Goal: Information Seeking & Learning: Learn about a topic

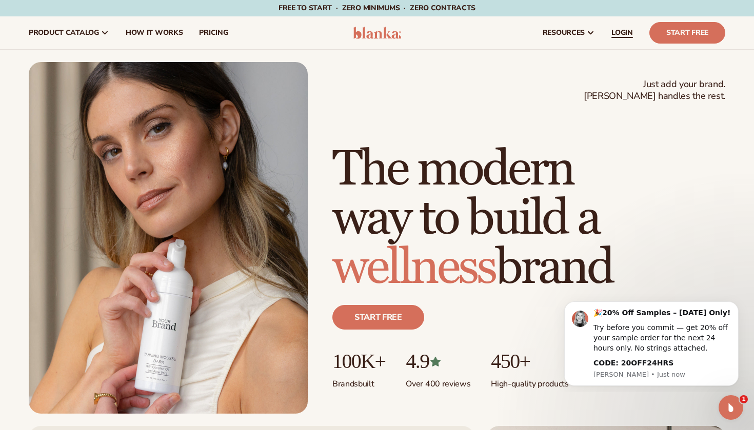
click at [620, 36] on span "LOGIN" at bounding box center [622, 33] width 22 height 8
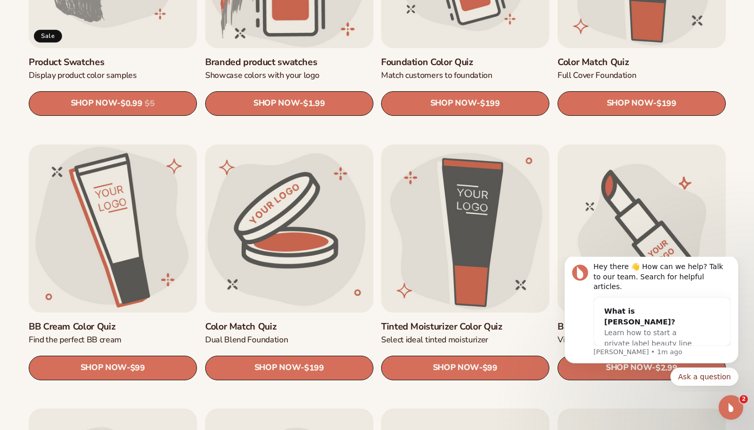
scroll to position [780, 0]
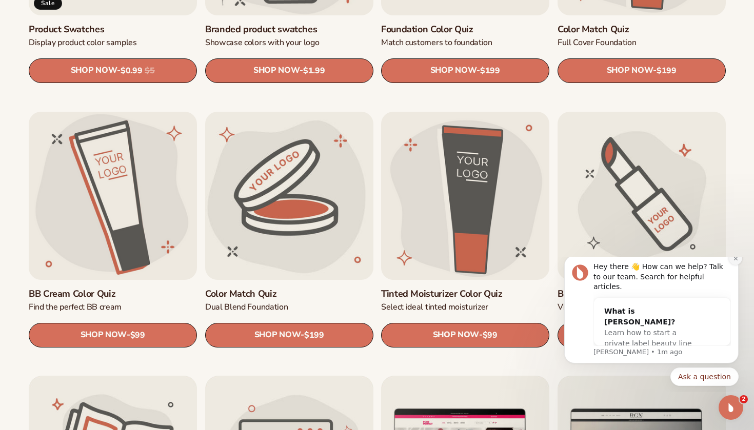
click at [734, 265] on button "Dismiss notification" at bounding box center [735, 258] width 13 height 13
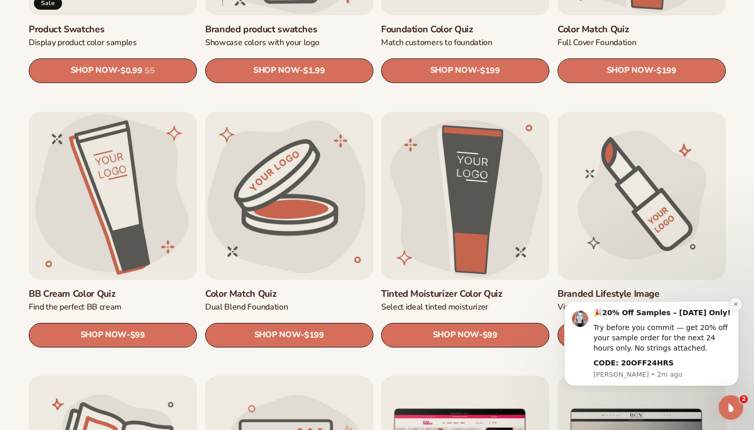
click at [733, 307] on icon "Dismiss notification" at bounding box center [736, 305] width 6 height 6
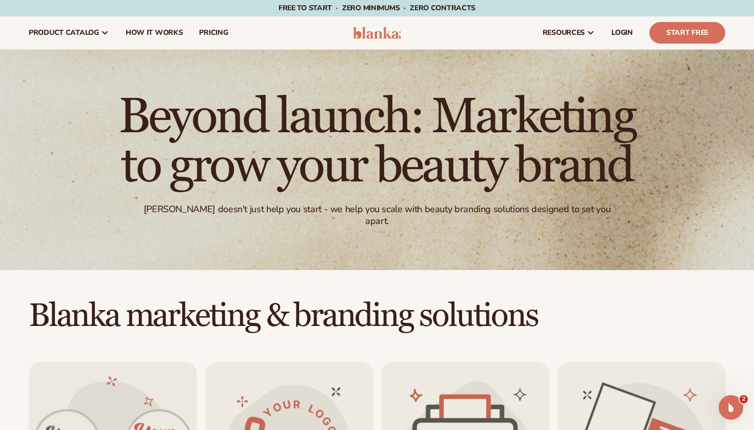
scroll to position [0, 0]
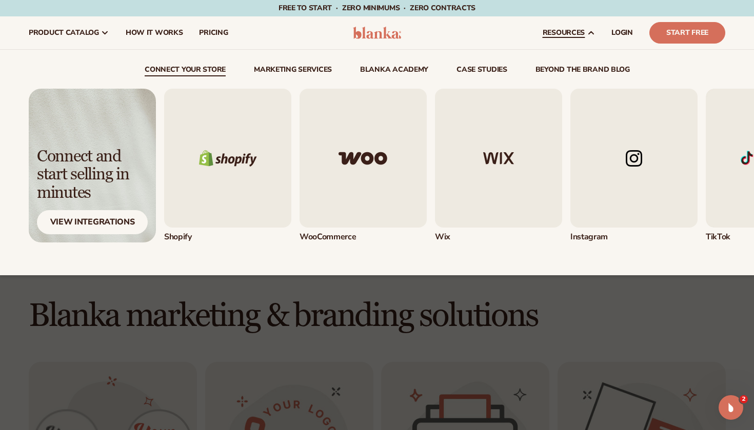
click at [566, 34] on span "resources" at bounding box center [564, 33] width 42 height 8
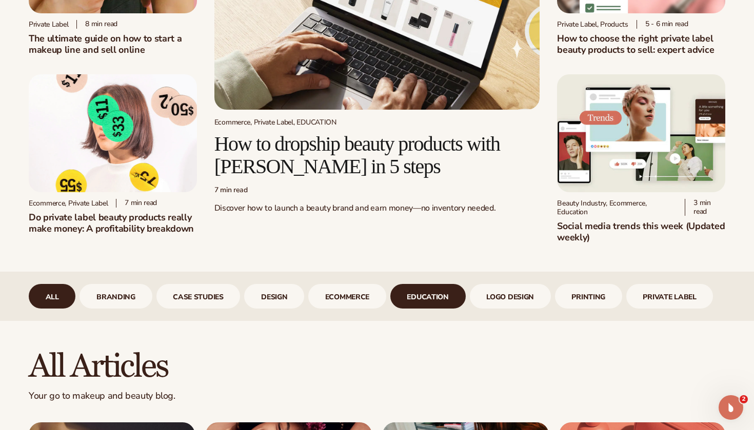
scroll to position [167, 0]
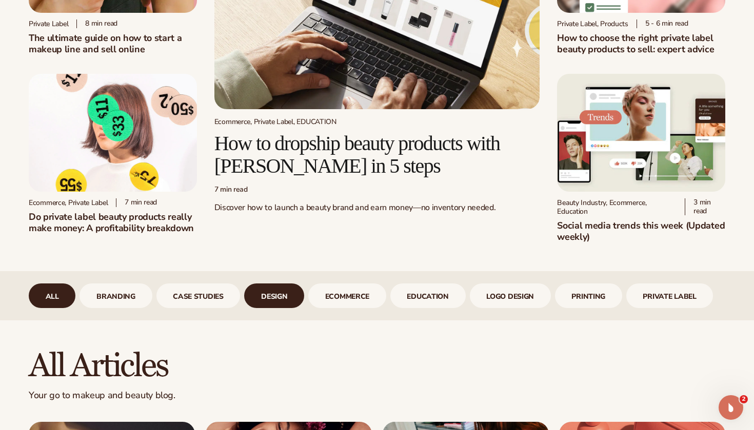
click at [286, 296] on link "design" at bounding box center [274, 296] width 60 height 25
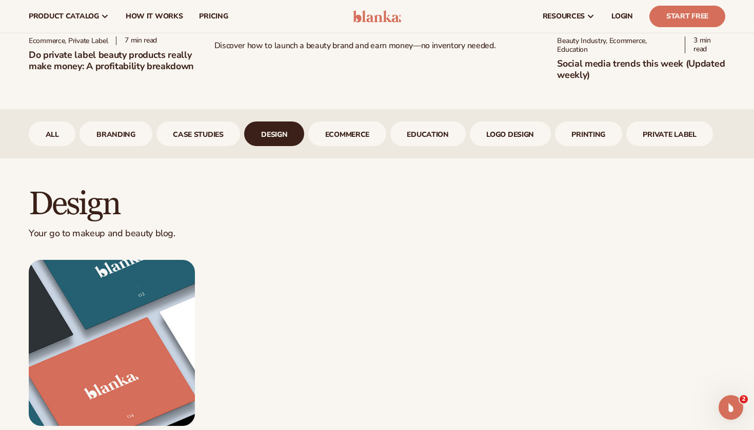
scroll to position [325, 0]
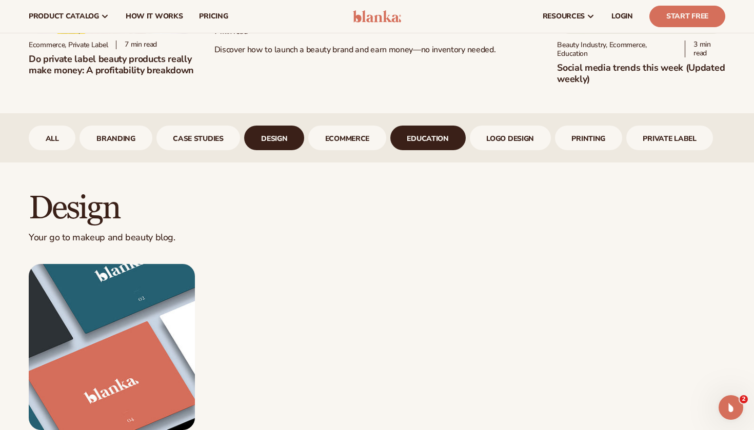
click at [416, 134] on link "Education" at bounding box center [427, 138] width 75 height 25
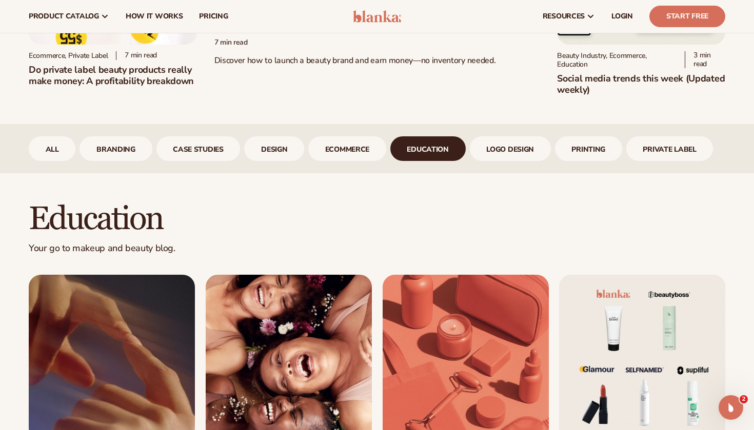
scroll to position [310, 0]
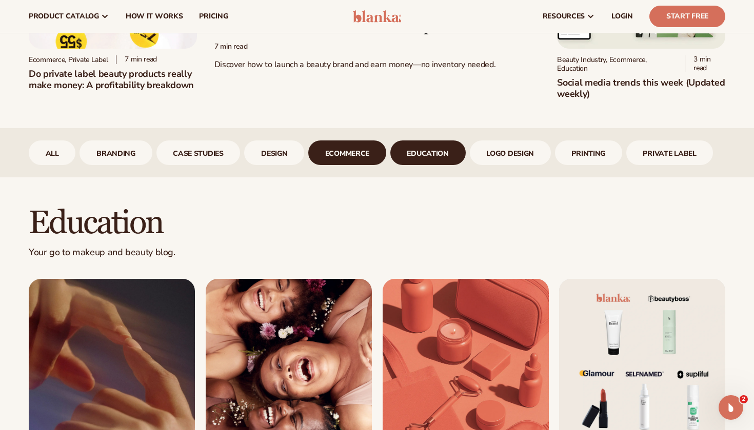
click at [376, 150] on link "ecommerce" at bounding box center [347, 153] width 78 height 25
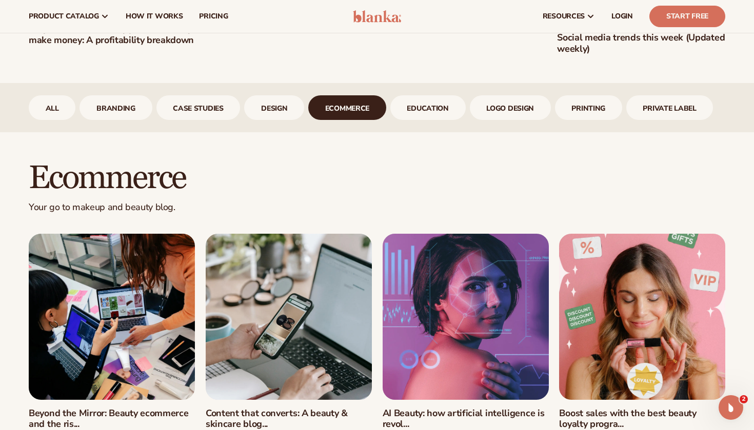
scroll to position [245, 0]
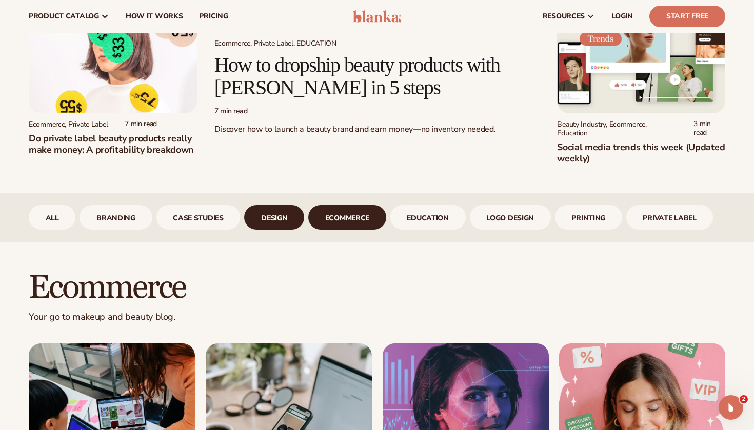
click at [268, 218] on link "design" at bounding box center [274, 217] width 60 height 25
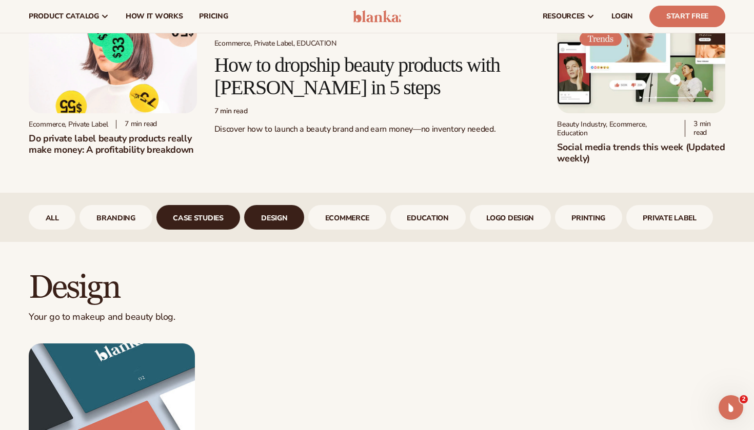
click at [196, 219] on link "case studies" at bounding box center [198, 217] width 84 height 25
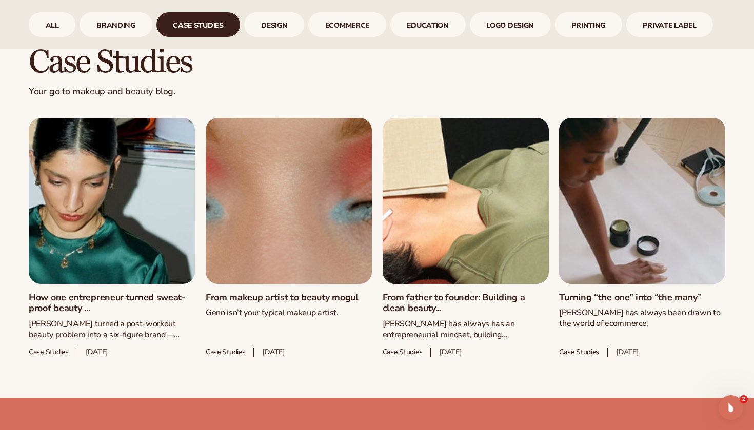
scroll to position [472, 0]
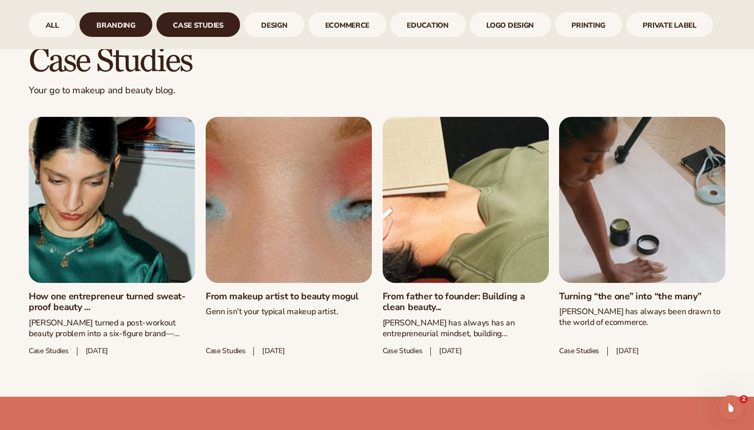
click at [110, 27] on link "branding" at bounding box center [115, 24] width 72 height 25
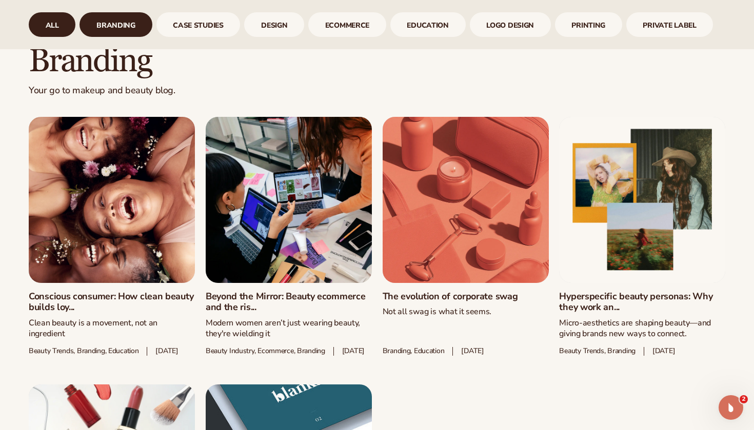
click at [55, 30] on link "All" at bounding box center [52, 24] width 47 height 25
